Goal: Download file/media

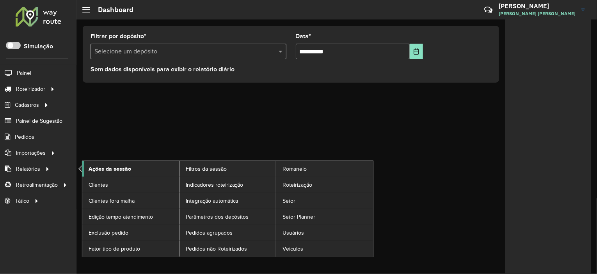
click at [115, 167] on span "Ações da sessão" at bounding box center [110, 169] width 43 height 8
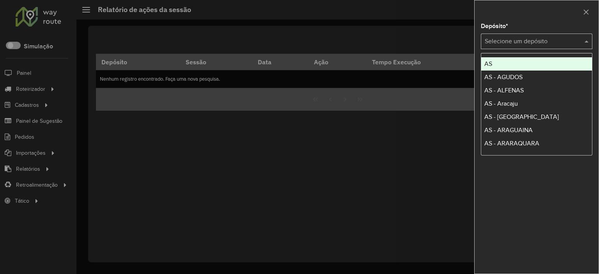
click at [524, 38] on input "text" at bounding box center [529, 41] width 88 height 9
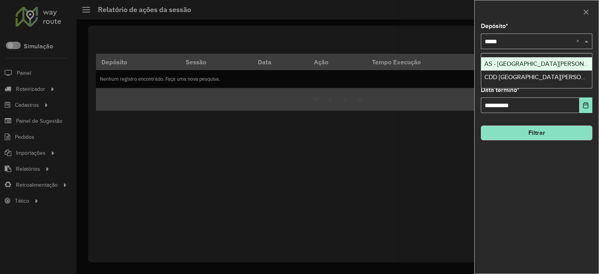
type input "******"
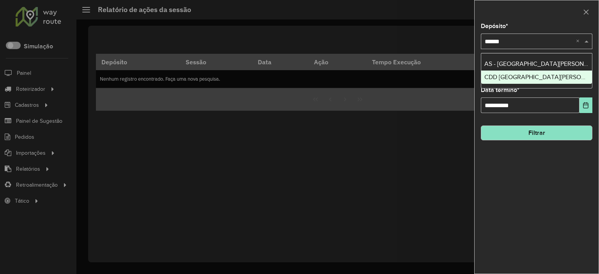
click at [517, 76] on span "CDD [GEOGRAPHIC_DATA][PERSON_NAME][PERSON_NAME]" at bounding box center [570, 77] width 170 height 7
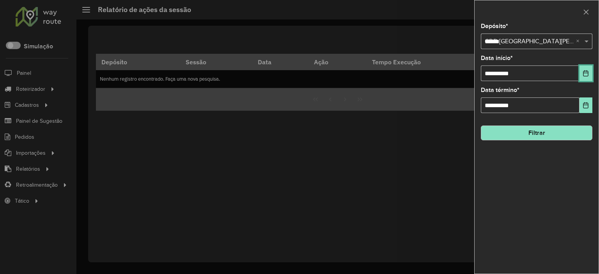
click at [584, 75] on icon "Choose Date" at bounding box center [586, 73] width 6 height 6
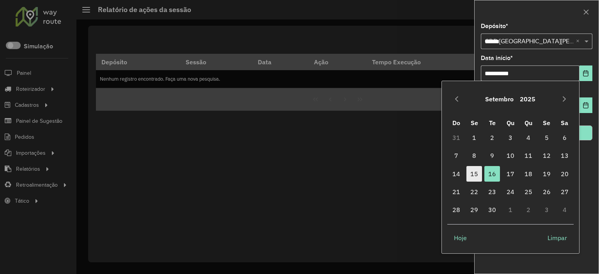
click at [478, 172] on span "15" at bounding box center [475, 174] width 16 height 16
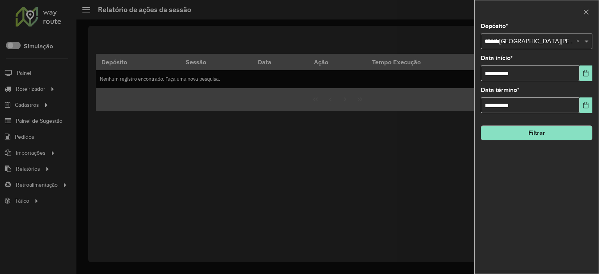
click at [524, 131] on button "Filtrar" at bounding box center [537, 133] width 112 height 15
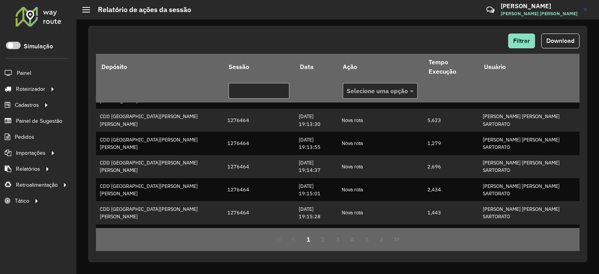
scroll to position [216, 0]
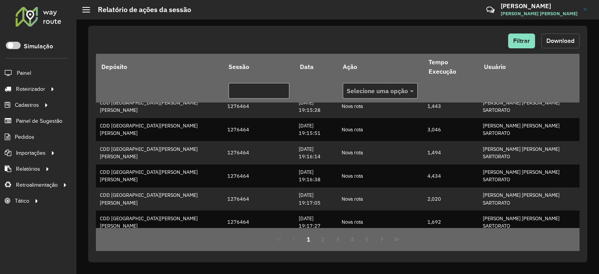
click at [558, 41] on span "Download" at bounding box center [561, 40] width 28 height 7
click at [523, 46] on button "Filtrar" at bounding box center [521, 41] width 27 height 15
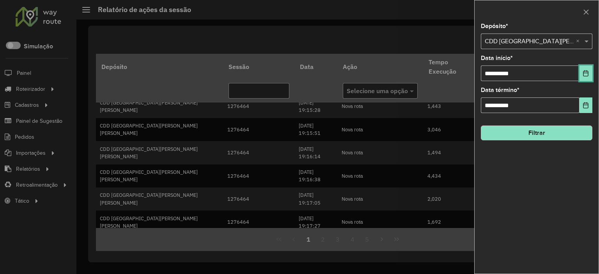
click at [584, 73] on icon "Choose Date" at bounding box center [586, 73] width 5 height 6
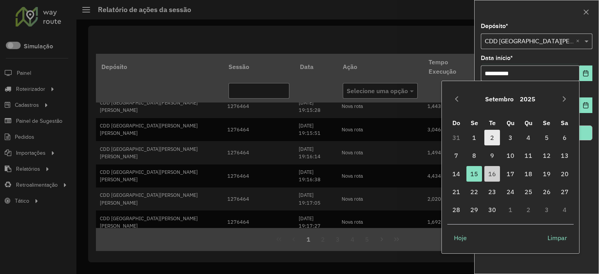
click at [492, 143] on span "2" at bounding box center [493, 138] width 16 height 16
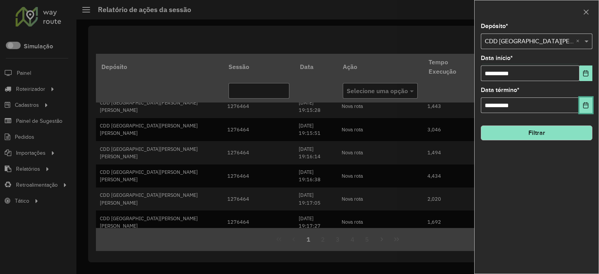
click at [583, 107] on icon "Choose Date" at bounding box center [586, 105] width 6 height 6
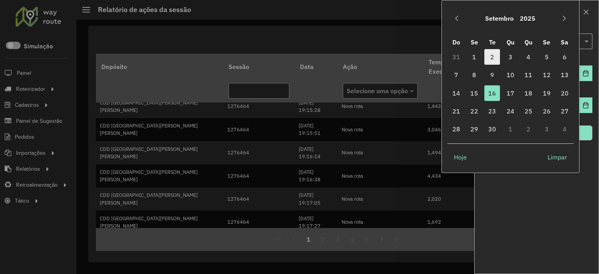
click at [488, 53] on span "2" at bounding box center [493, 57] width 16 height 16
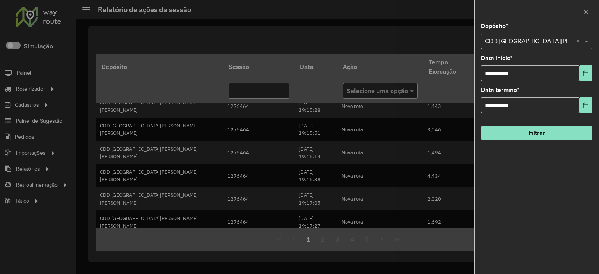
click at [559, 136] on button "Filtrar" at bounding box center [537, 133] width 112 height 15
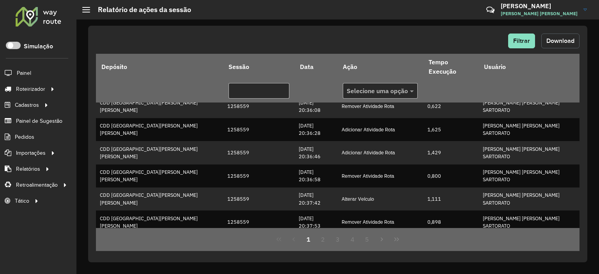
click at [551, 39] on span "Download" at bounding box center [561, 40] width 28 height 7
